Goal: Information Seeking & Learning: Learn about a topic

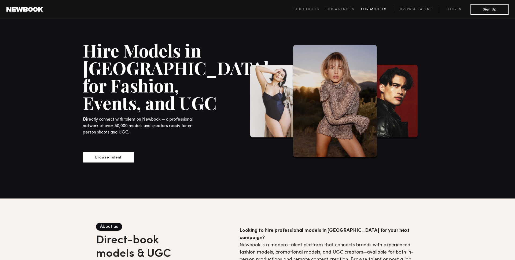
click at [369, 8] on span "For Models" at bounding box center [373, 9] width 25 height 3
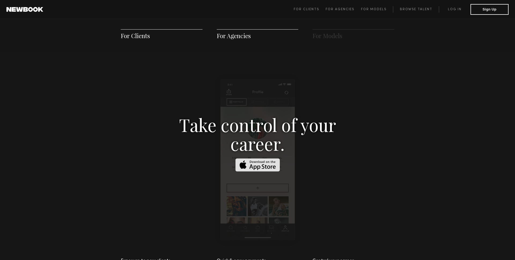
scroll to position [772, 0]
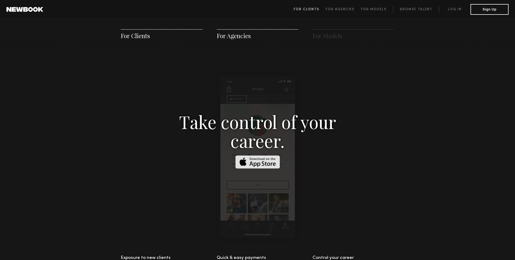
click at [308, 8] on span "For Clients" at bounding box center [306, 9] width 25 height 3
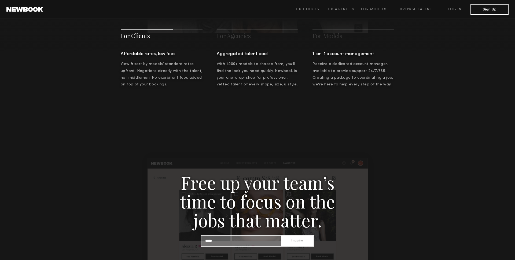
scroll to position [428, 0]
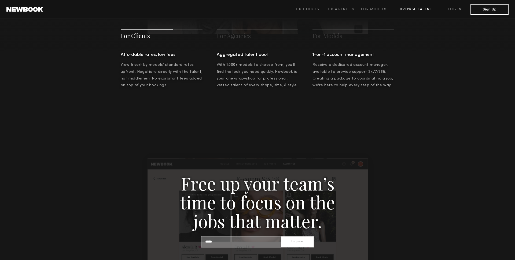
click at [411, 12] on link "Browse Talent" at bounding box center [416, 9] width 46 height 6
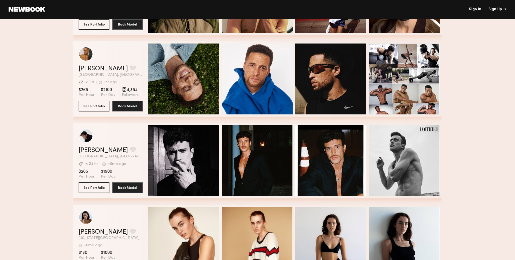
scroll to position [401, 0]
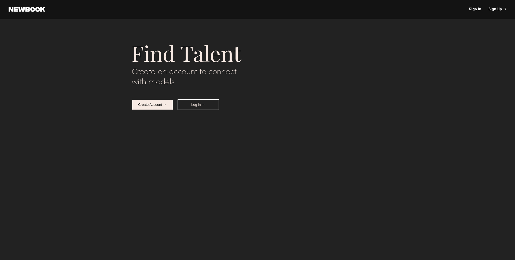
scroll to position [1379, 0]
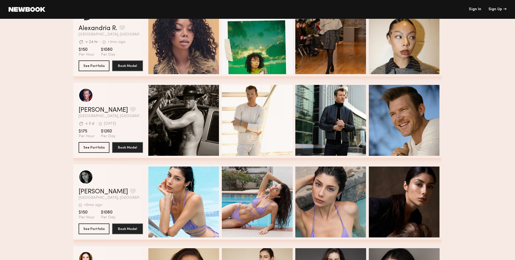
scroll to position [1583, 0]
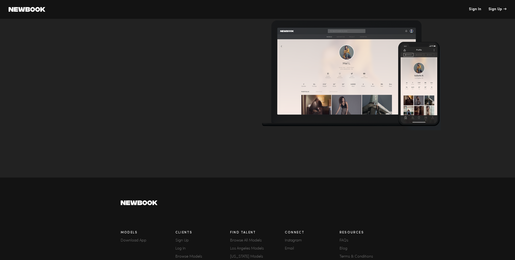
scroll to position [1729, 0]
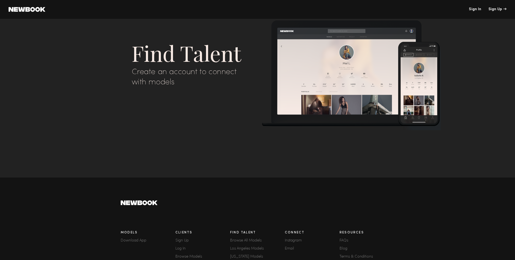
click at [70, 203] on footer "Models Download App Clients Sign Up Log In Browse Models How It Works Find Tale…" at bounding box center [257, 249] width 515 height 145
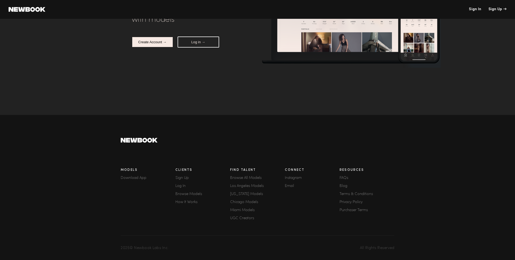
scroll to position [0, 0]
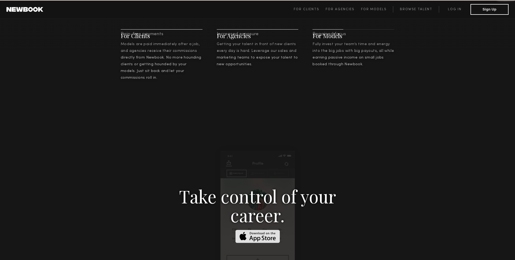
scroll to position [268, 0]
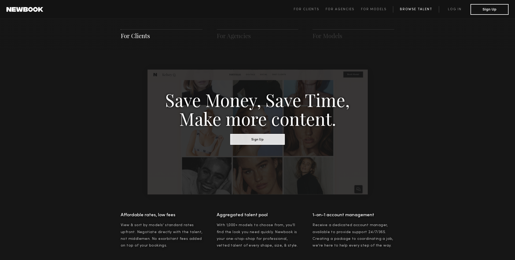
click at [410, 8] on link "Browse Talent" at bounding box center [416, 9] width 46 height 6
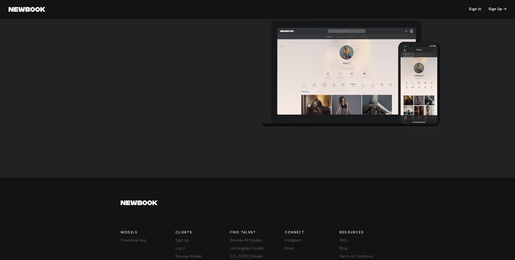
scroll to position [1704, 0]
